Goal: Task Accomplishment & Management: Complete application form

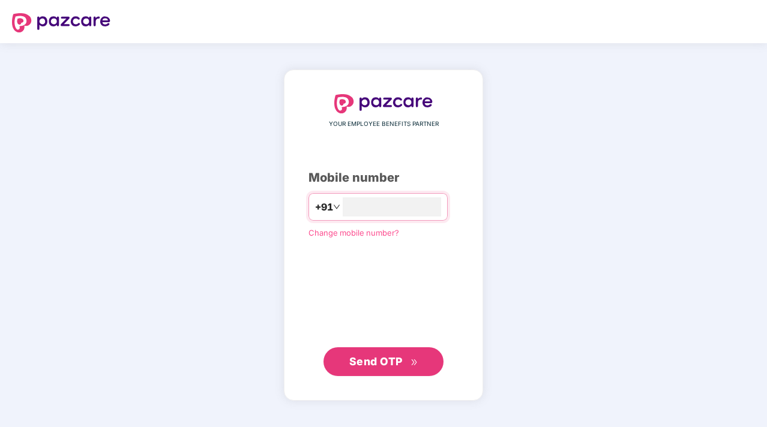
type input "**********"
drag, startPoint x: 360, startPoint y: 356, endPoint x: 341, endPoint y: 333, distance: 29.9
click at [361, 357] on span "Send OTP" at bounding box center [375, 361] width 53 height 13
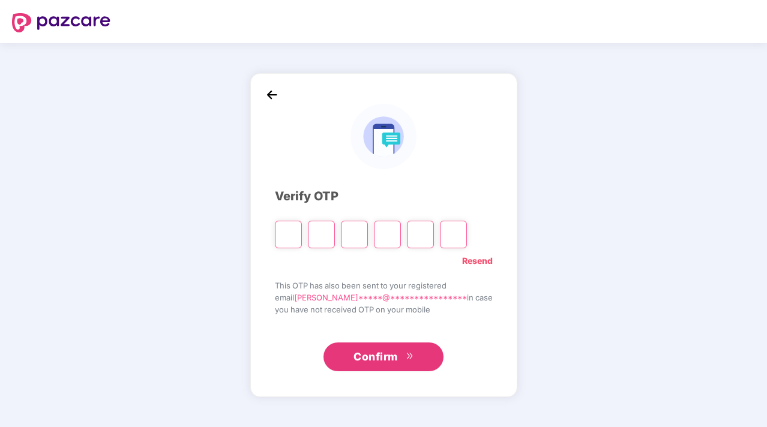
type input "*"
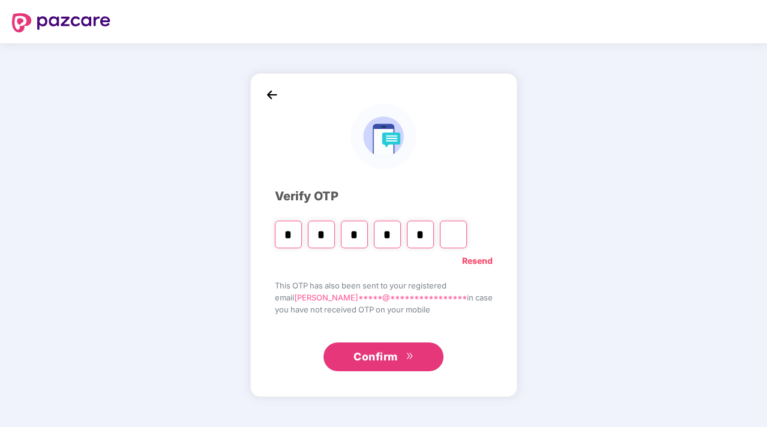
type input "*"
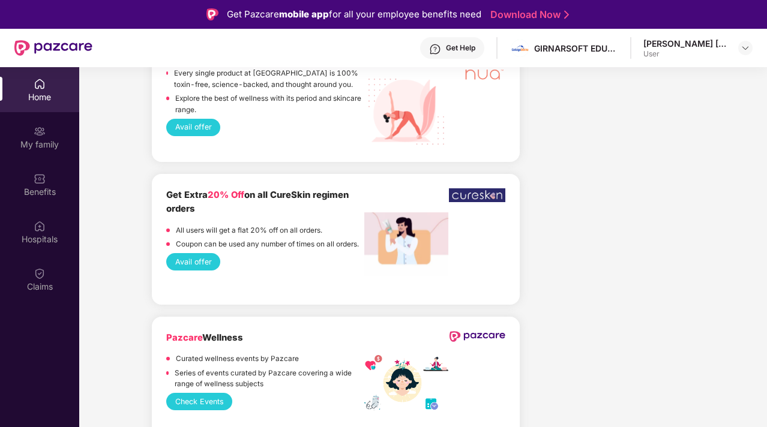
scroll to position [1920, 0]
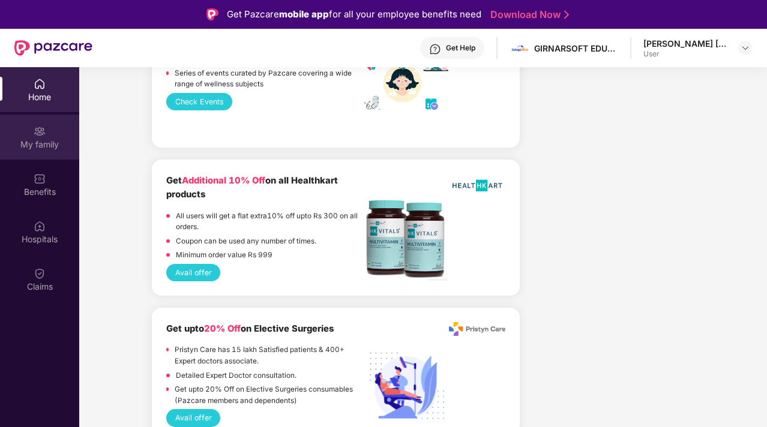
click at [32, 140] on div "My family" at bounding box center [39, 145] width 79 height 12
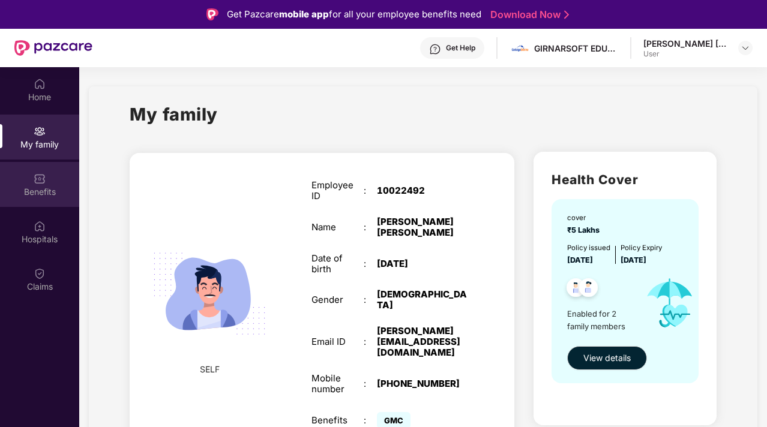
click at [36, 189] on div "Benefits" at bounding box center [39, 192] width 79 height 12
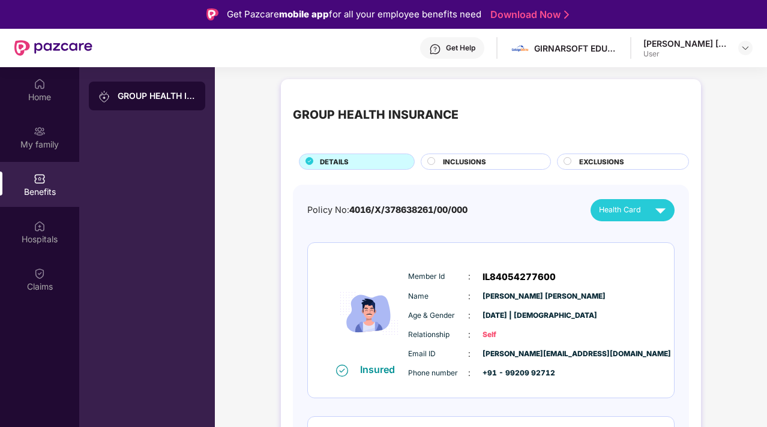
click at [430, 161] on circle at bounding box center [431, 160] width 7 height 7
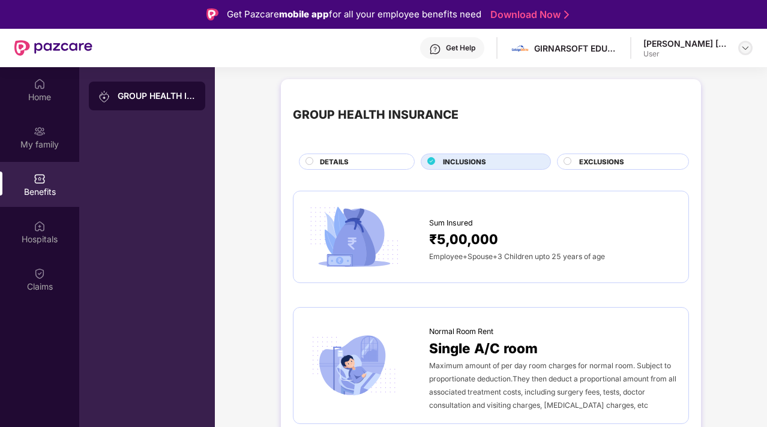
click at [745, 41] on div at bounding box center [745, 48] width 14 height 14
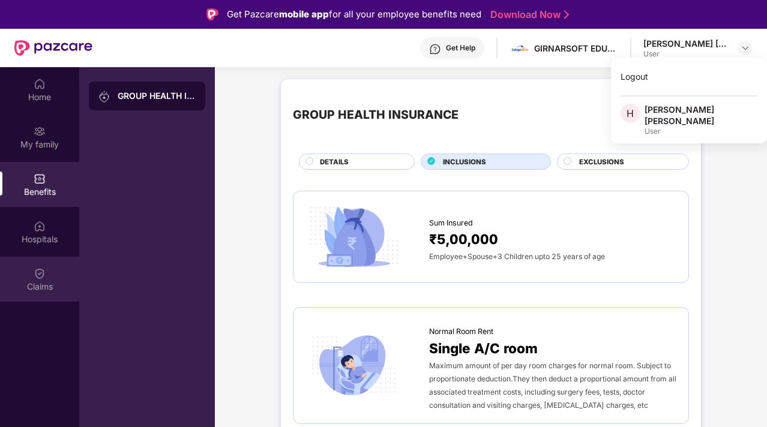
click at [35, 277] on img at bounding box center [40, 274] width 12 height 12
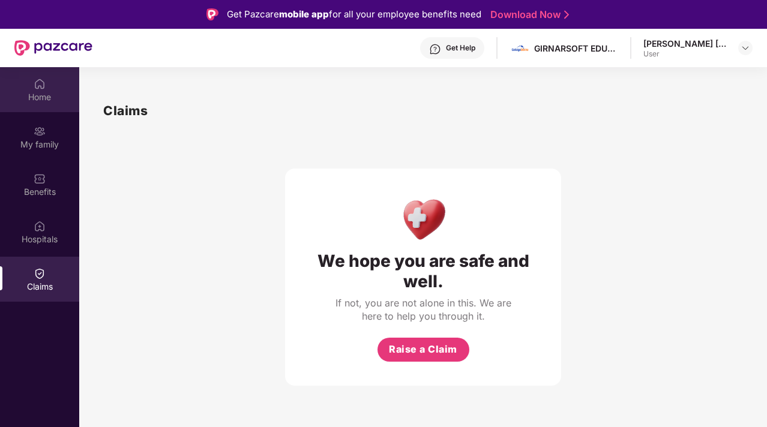
click at [40, 93] on div "Home" at bounding box center [39, 97] width 79 height 12
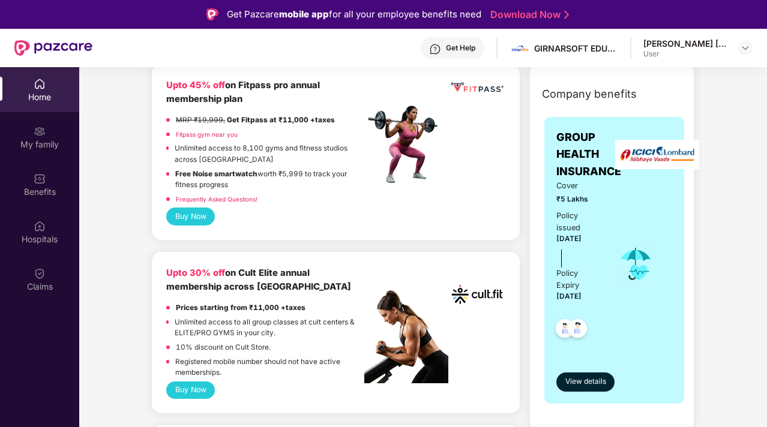
scroll to position [240, 0]
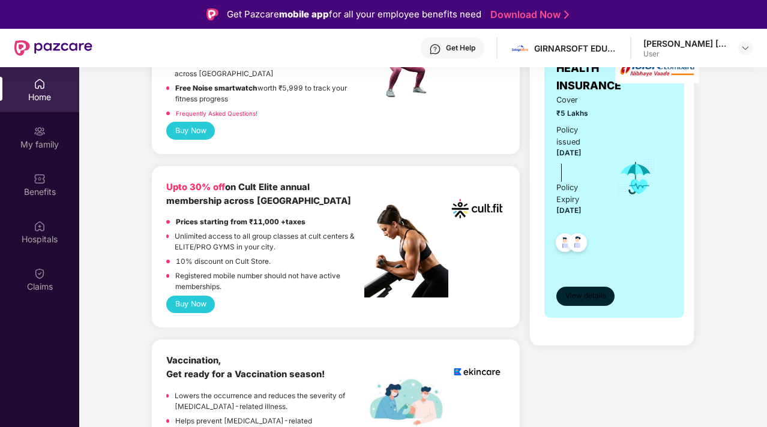
click at [580, 298] on span "View details" at bounding box center [585, 295] width 41 height 11
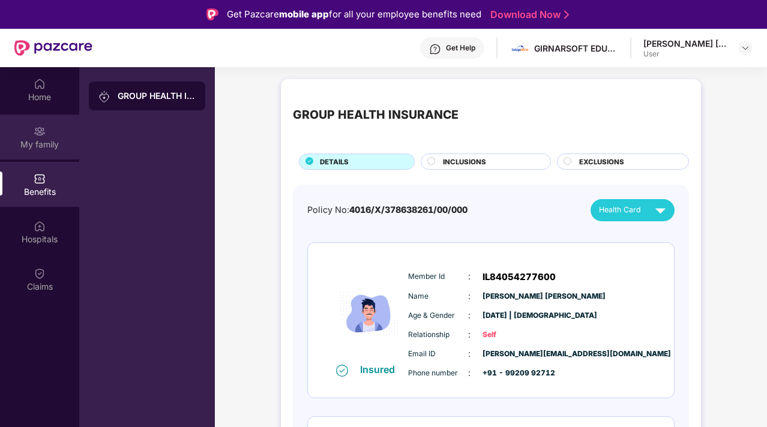
click at [42, 139] on div "My family" at bounding box center [39, 145] width 79 height 12
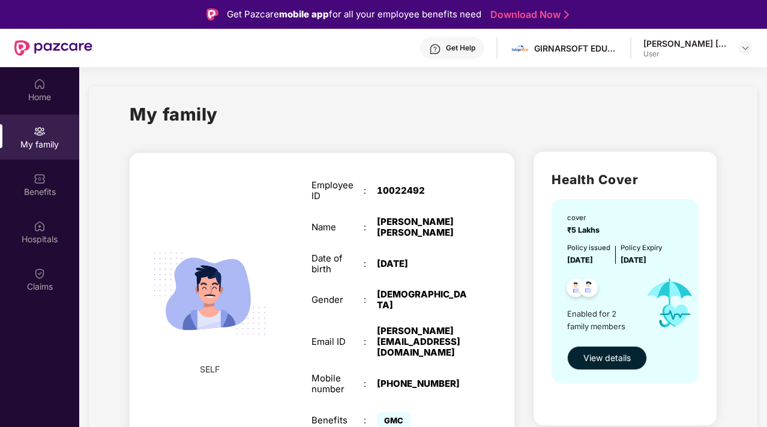
click at [629, 364] on span "View details" at bounding box center [606, 358] width 47 height 13
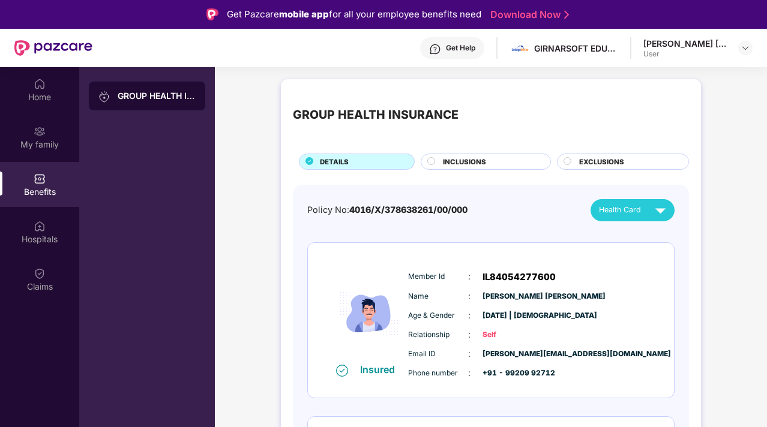
click at [602, 163] on span "EXCLUSIONS" at bounding box center [601, 162] width 45 height 11
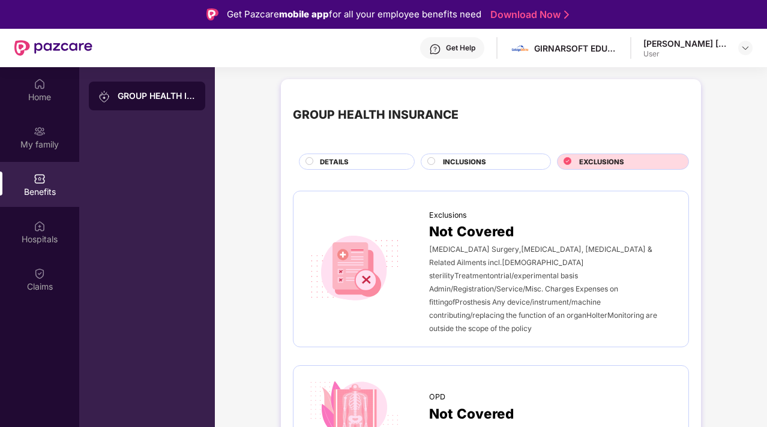
click at [684, 45] on div "[PERSON_NAME] [PERSON_NAME]" at bounding box center [685, 43] width 84 height 11
click at [34, 140] on div "My family" at bounding box center [39, 145] width 79 height 12
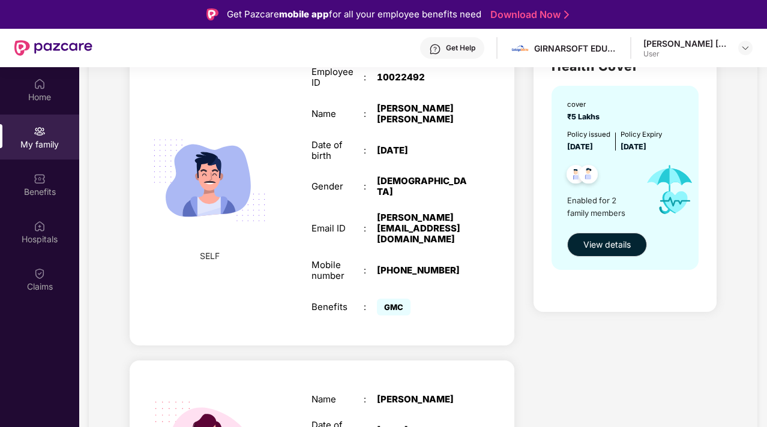
scroll to position [194, 0]
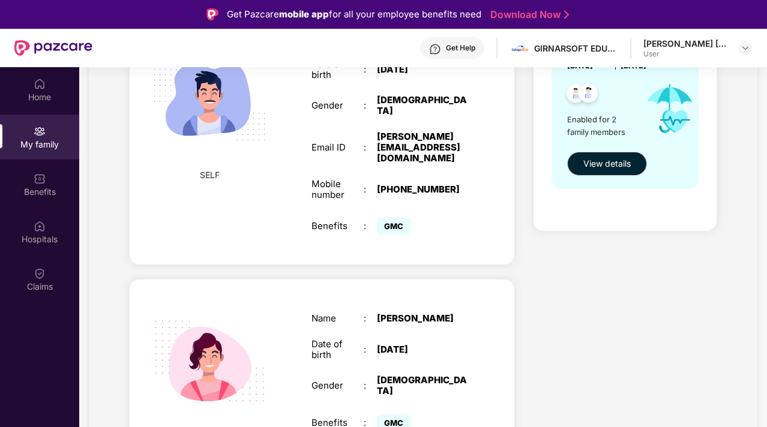
click at [389, 218] on span "GMC" at bounding box center [394, 226] width 34 height 17
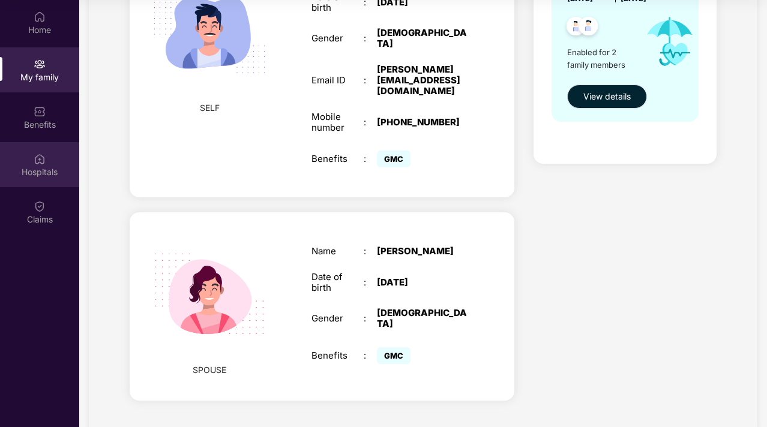
click at [52, 172] on div "Hospitals" at bounding box center [39, 172] width 79 height 12
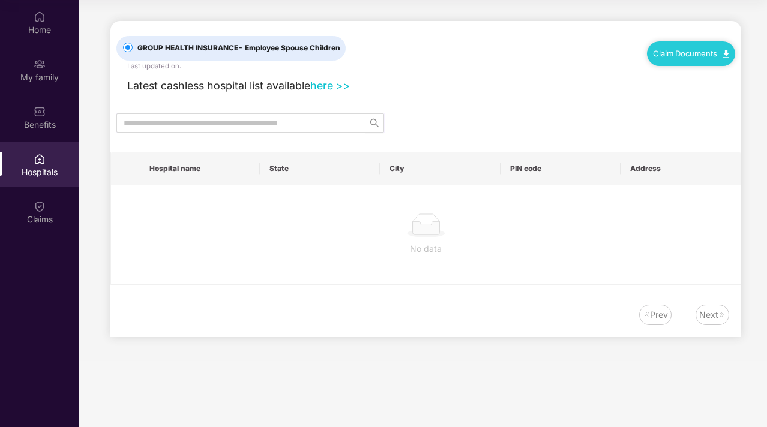
scroll to position [0, 0]
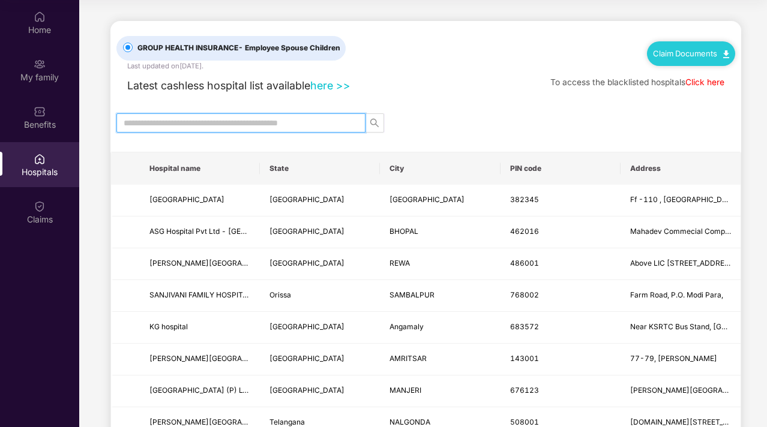
click at [274, 124] on input "text" at bounding box center [236, 122] width 225 height 13
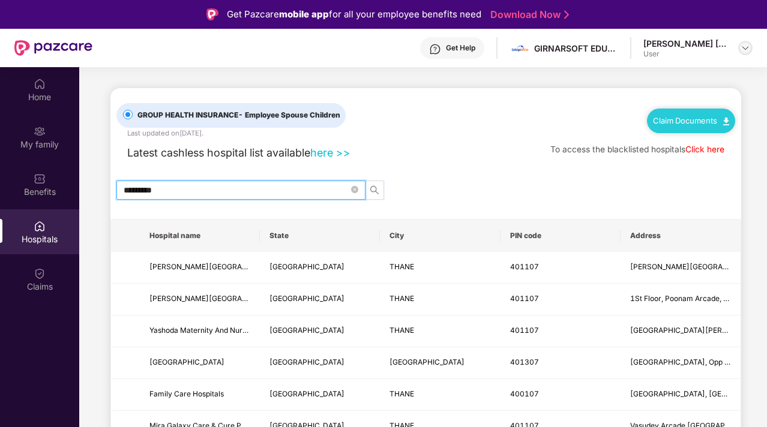
type input "*********"
click at [744, 47] on img at bounding box center [745, 48] width 10 height 10
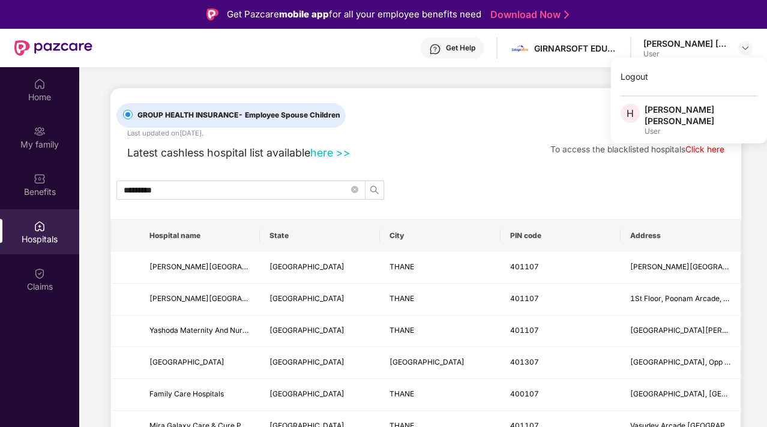
click at [485, 140] on div "Latest cashless hospital list available here >> To access the blacklisted hospi…" at bounding box center [425, 150] width 619 height 23
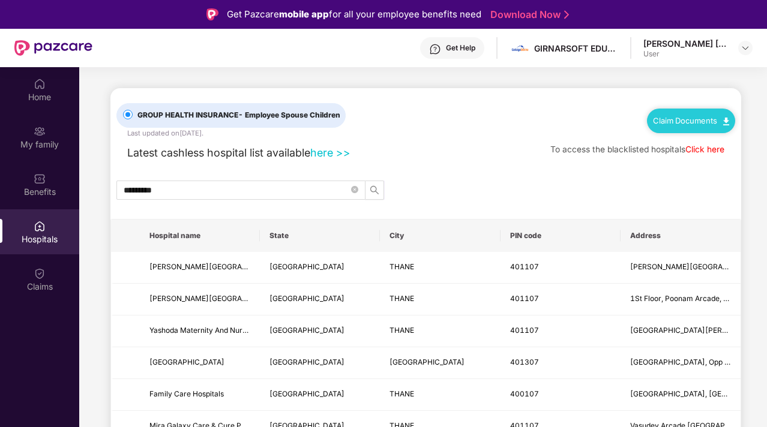
click at [442, 161] on div "GROUP HEALTH INSURANCE - Employee Spouse Children Last updated on 8 May 2025 . …" at bounding box center [425, 386] width 631 height 597
click at [460, 53] on div "Get Help" at bounding box center [452, 48] width 64 height 22
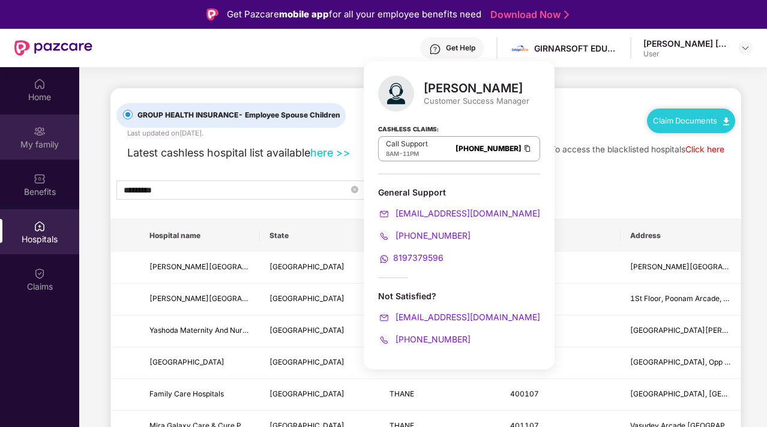
click at [34, 137] on div "My family" at bounding box center [39, 137] width 79 height 45
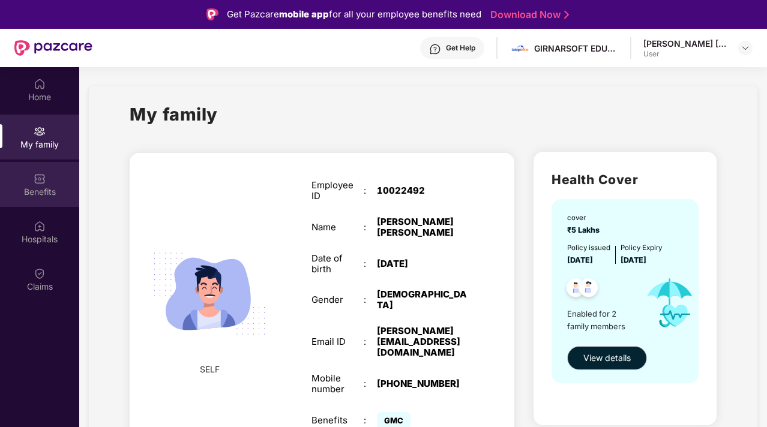
click at [38, 177] on img at bounding box center [40, 179] width 12 height 12
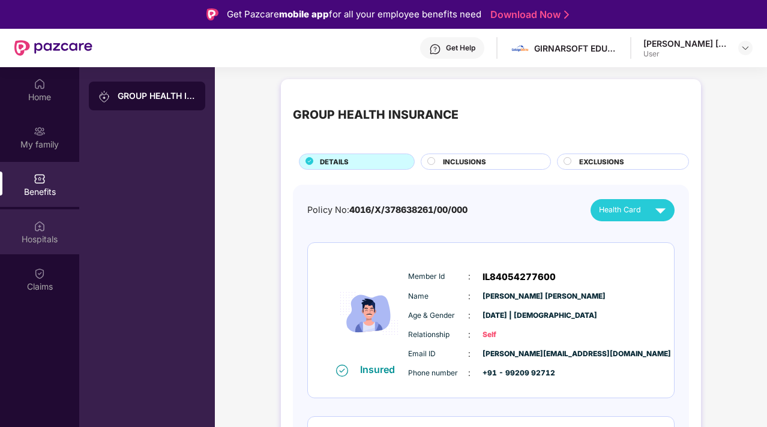
click at [34, 230] on img at bounding box center [40, 226] width 12 height 12
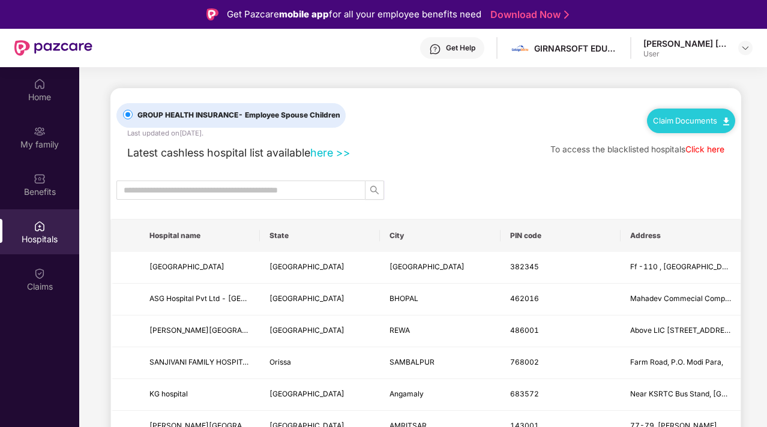
click at [333, 151] on link "here >>" at bounding box center [330, 152] width 40 height 13
click at [37, 281] on div "Claims" at bounding box center [39, 287] width 79 height 12
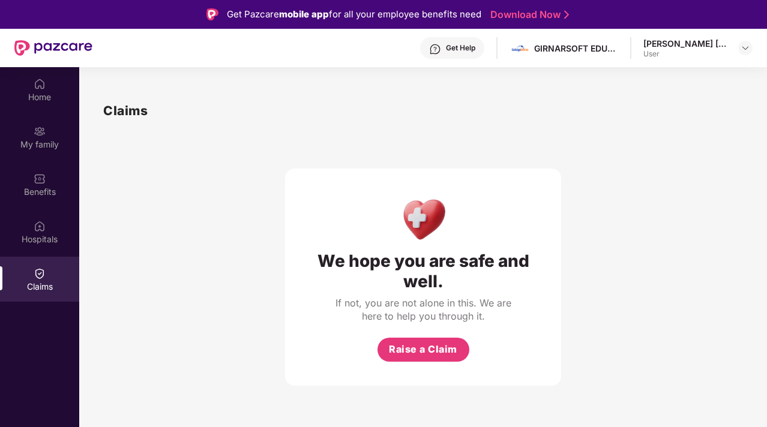
click at [738, 50] on div at bounding box center [745, 48] width 14 height 14
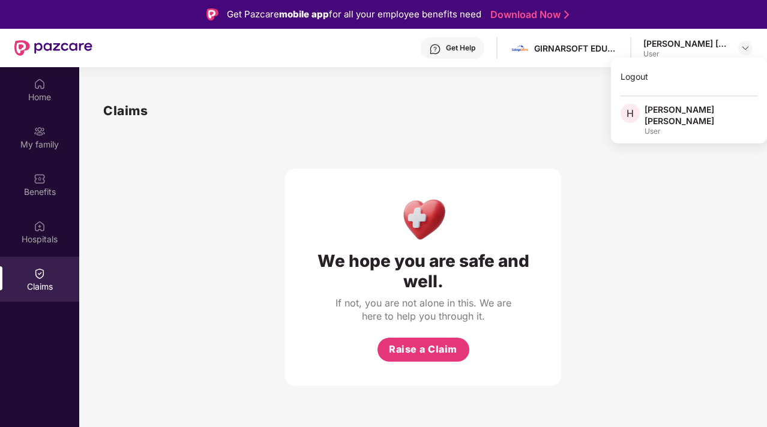
click at [275, 124] on div "We hope you are safe and well. If not, you are not alone in this. We are here t…" at bounding box center [423, 253] width 640 height 265
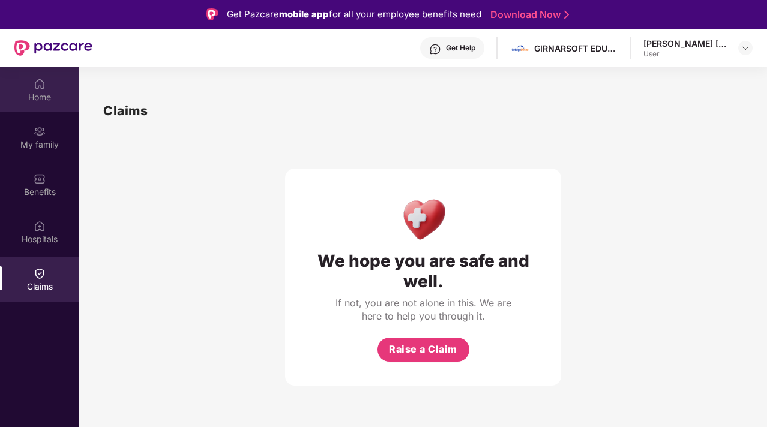
click at [42, 93] on div "Home" at bounding box center [39, 97] width 79 height 12
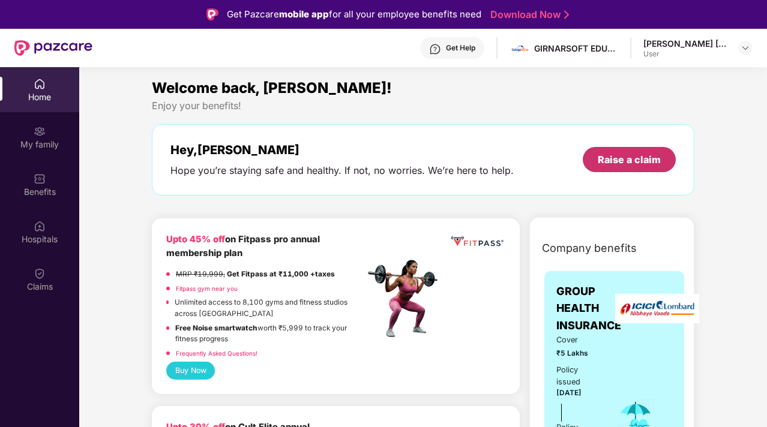
click at [630, 161] on div "Raise a claim" at bounding box center [629, 159] width 63 height 13
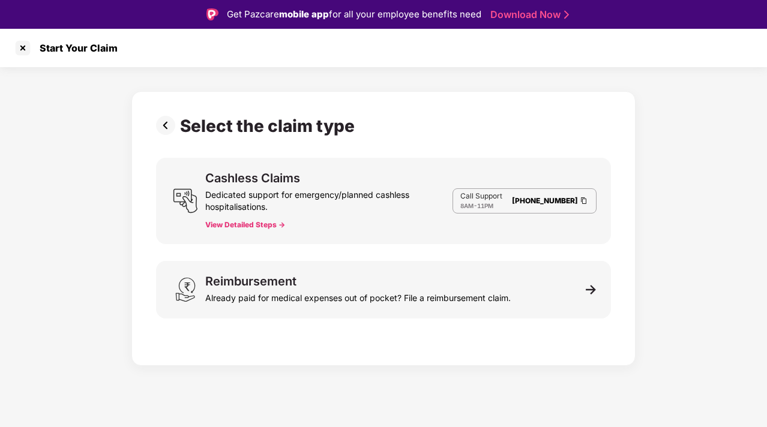
click at [246, 224] on button "View Detailed Steps ->" at bounding box center [245, 225] width 80 height 10
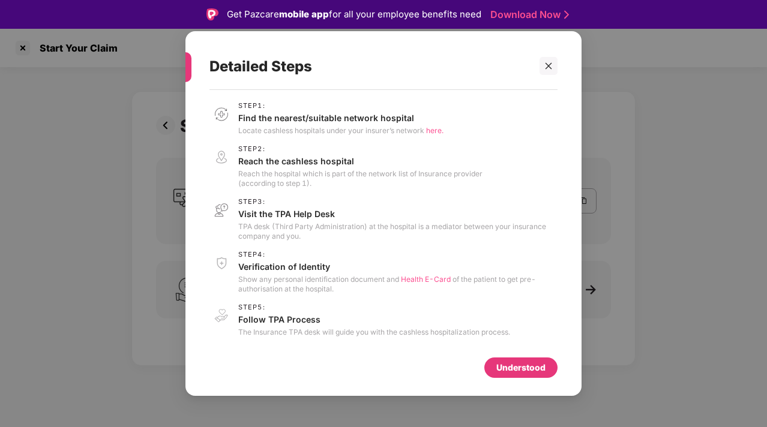
click at [434, 276] on span "Health E-Card" at bounding box center [426, 279] width 50 height 9
click at [545, 71] on div at bounding box center [548, 66] width 18 height 18
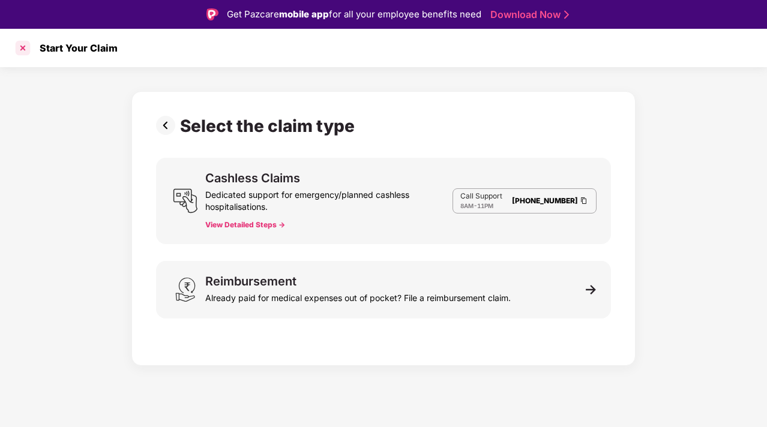
click at [20, 50] on div at bounding box center [22, 47] width 19 height 19
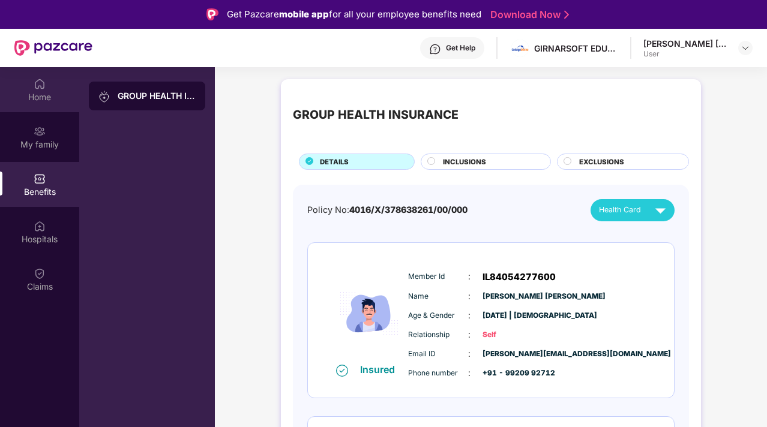
click at [35, 85] on img at bounding box center [40, 84] width 12 height 12
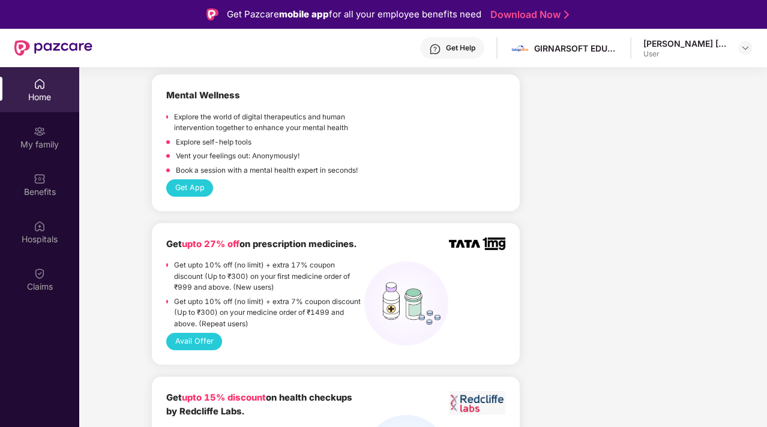
scroll to position [960, 0]
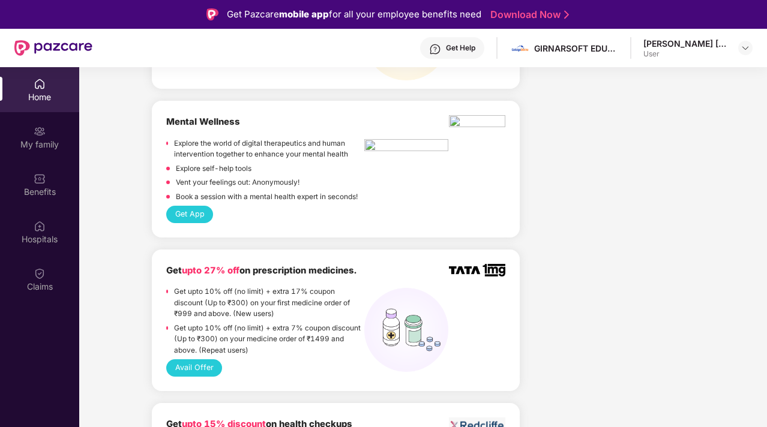
click at [198, 359] on button "Avail Offer" at bounding box center [194, 367] width 56 height 17
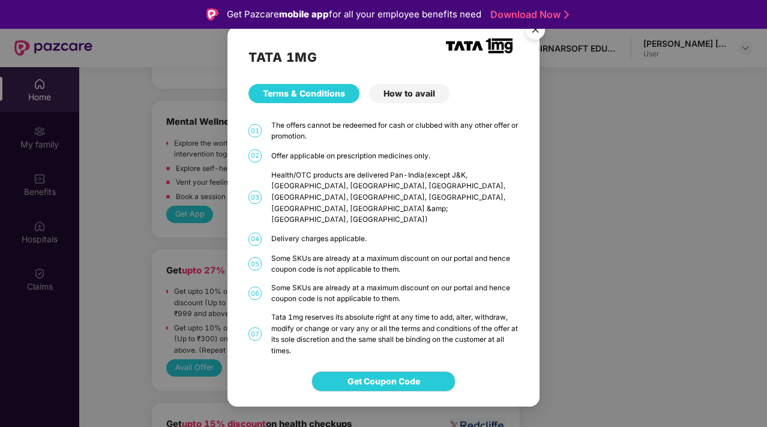
click at [538, 42] on img "Close" at bounding box center [535, 32] width 34 height 34
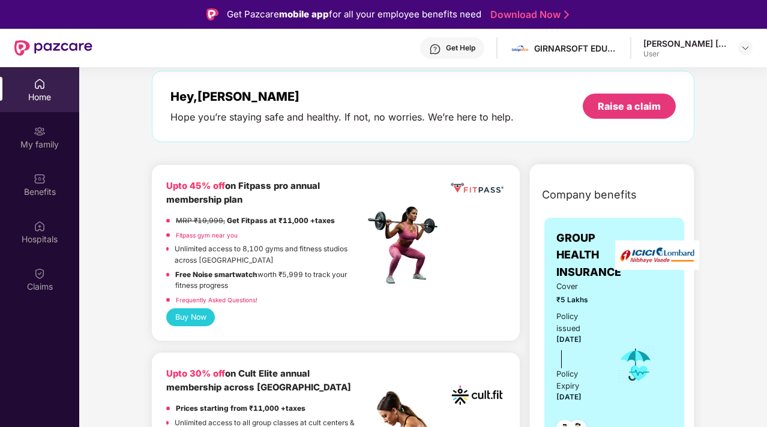
scroll to position [0, 0]
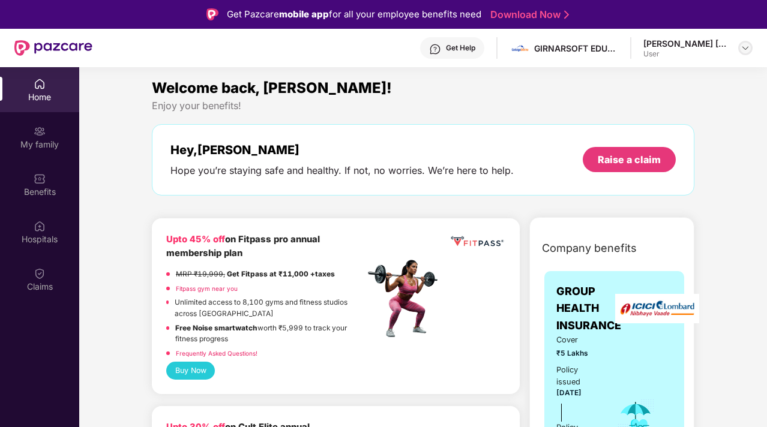
click at [742, 50] on img at bounding box center [745, 48] width 10 height 10
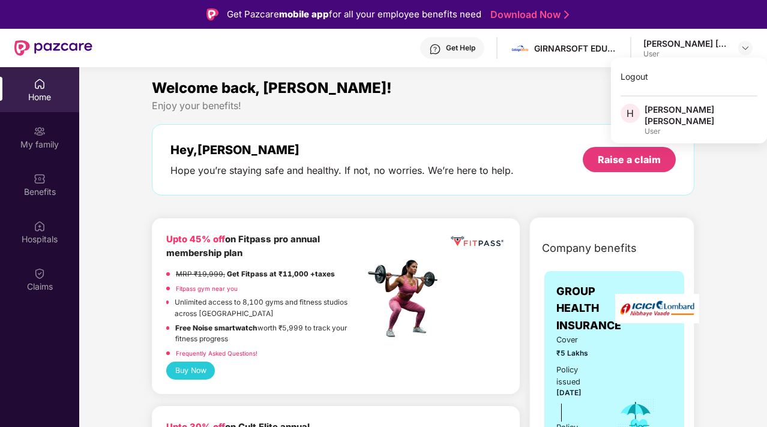
click at [417, 132] on div "Hey, [PERSON_NAME] you’re staying safe and healthy. If not, no worries. We’re h…" at bounding box center [423, 159] width 542 height 71
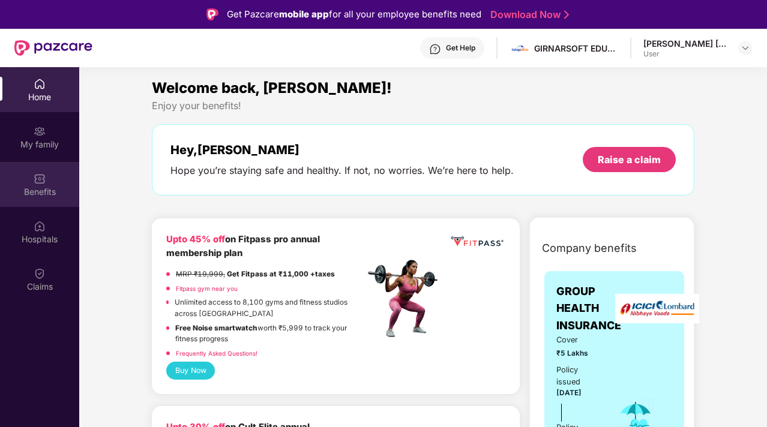
click at [33, 185] on div "Benefits" at bounding box center [39, 184] width 79 height 45
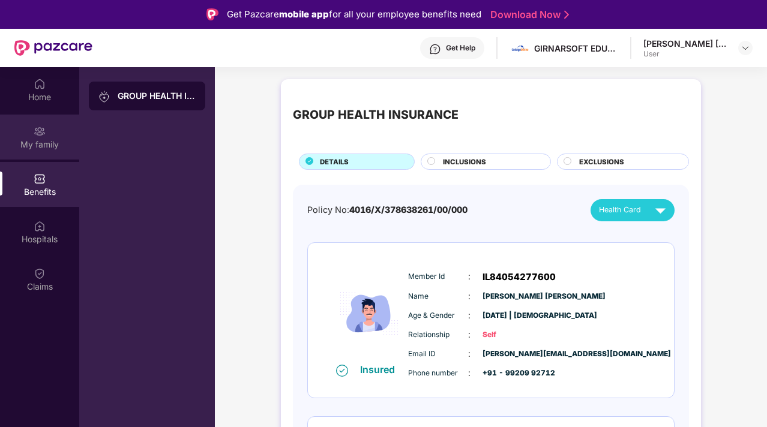
click at [41, 132] on img at bounding box center [40, 131] width 12 height 12
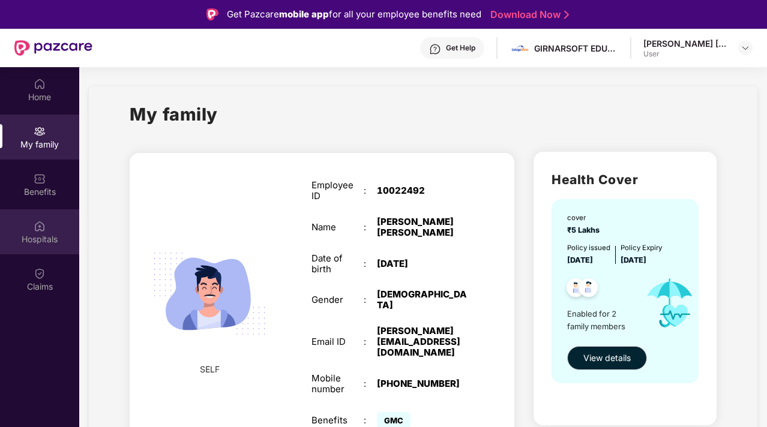
click at [50, 227] on div "Hospitals" at bounding box center [39, 231] width 79 height 45
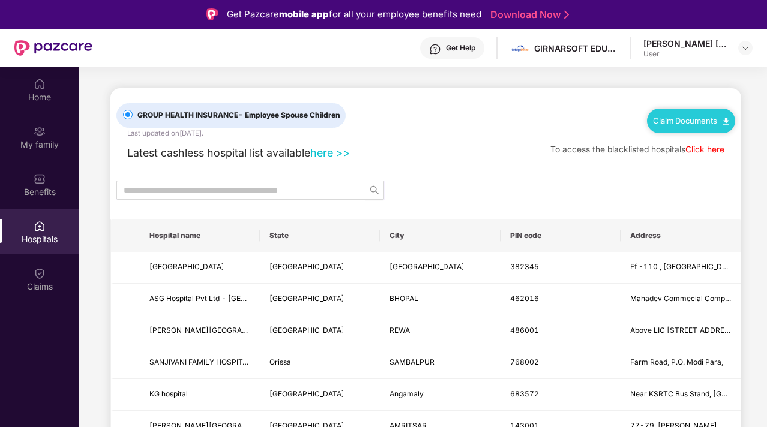
click at [707, 148] on link "Click here" at bounding box center [704, 150] width 39 height 10
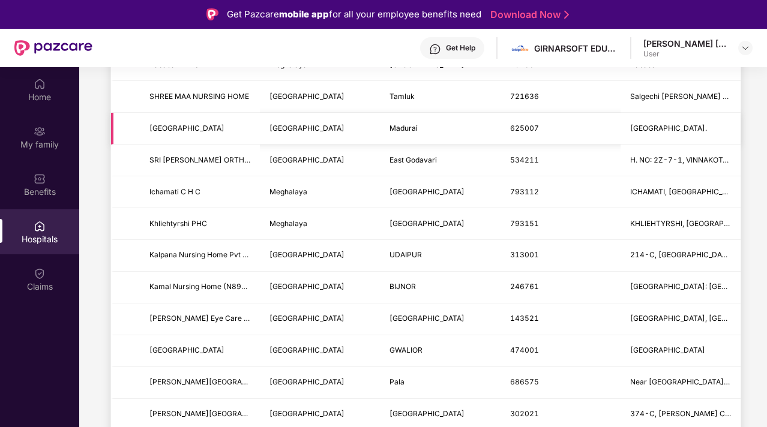
scroll to position [660, 0]
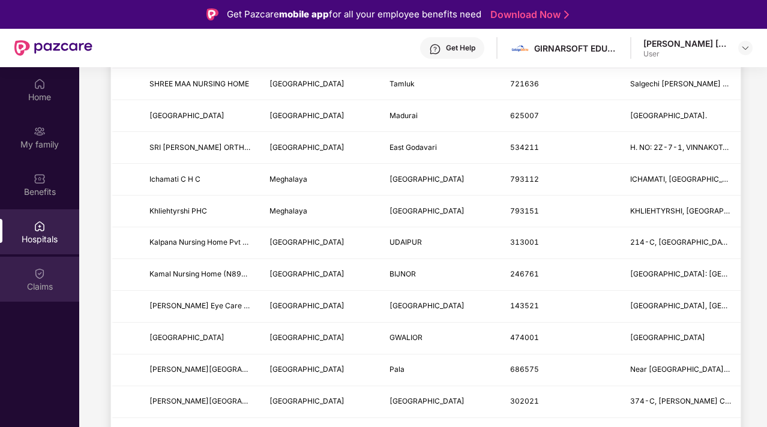
click at [26, 277] on div "Claims" at bounding box center [39, 279] width 79 height 45
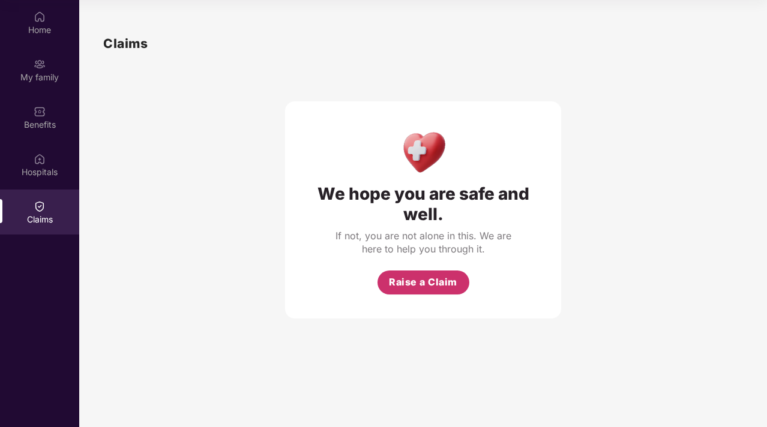
click at [384, 283] on button "Raise a Claim" at bounding box center [423, 283] width 92 height 24
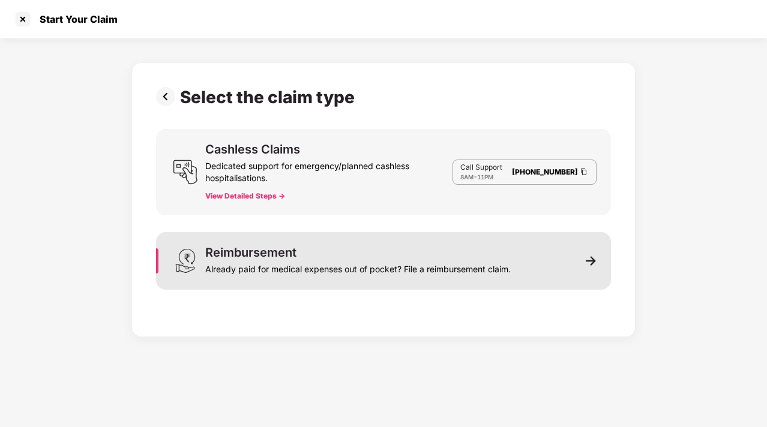
scroll to position [29, 0]
click at [582, 260] on div "Reimbursement Already paid for medical expenses out of pocket? File a reimburse…" at bounding box center [383, 261] width 455 height 58
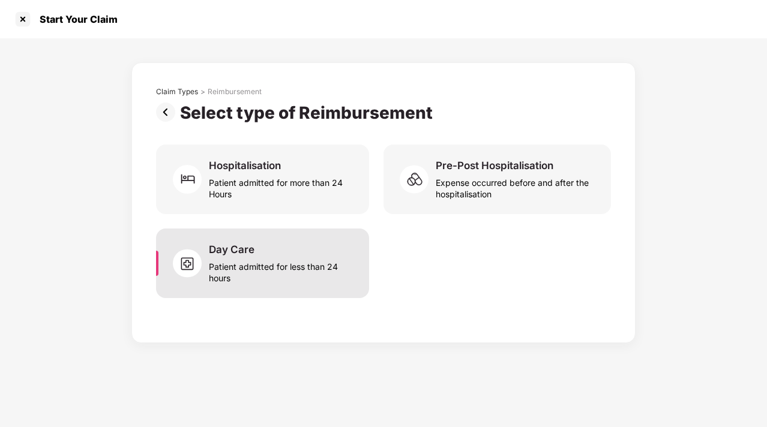
click at [250, 274] on div "Patient admitted for less than 24 hours" at bounding box center [282, 270] width 146 height 28
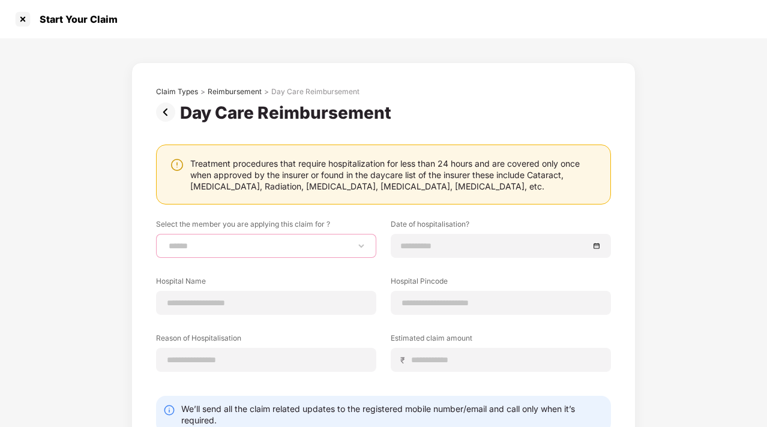
click at [314, 249] on select "**********" at bounding box center [266, 246] width 200 height 10
click at [97, 262] on div "**********" at bounding box center [383, 272] width 767 height 469
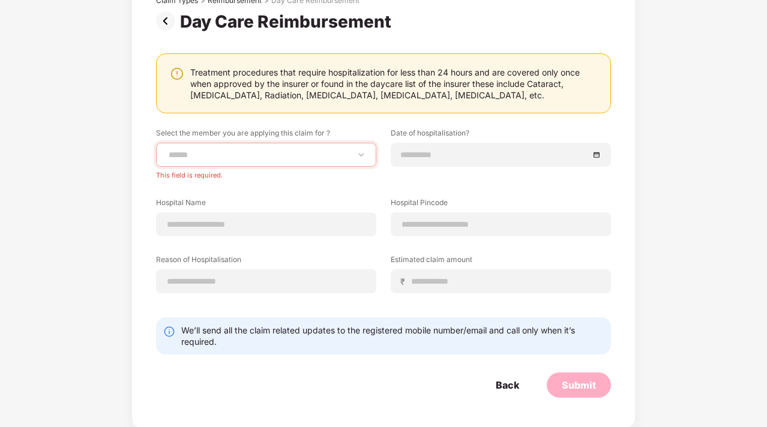
scroll to position [0, 0]
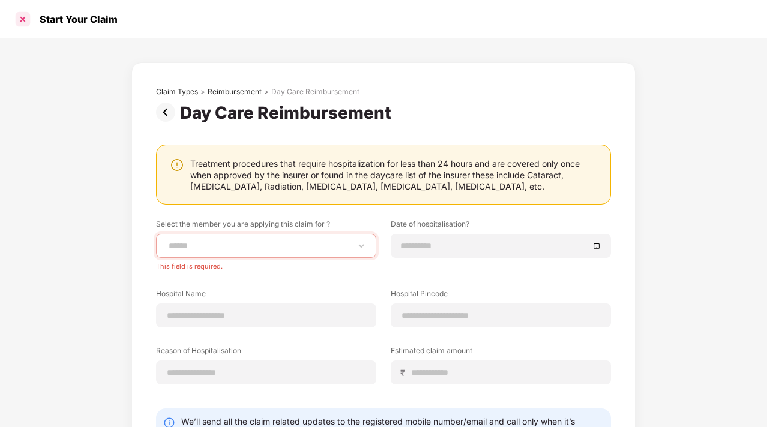
click at [21, 20] on div at bounding box center [22, 19] width 19 height 19
